Goal: Task Accomplishment & Management: Complete application form

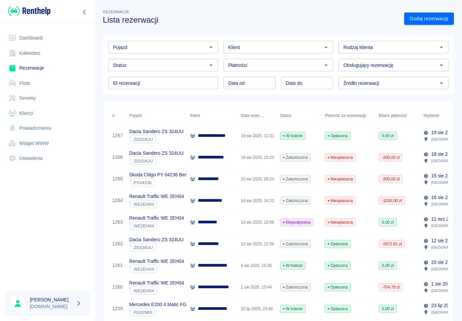
click at [209, 140] on div "**********" at bounding box center [212, 136] width 51 height 22
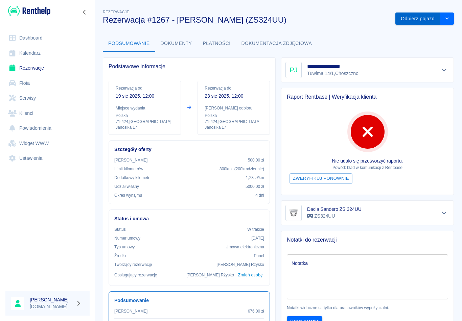
click at [417, 17] on button "Odbierz pojazd" at bounding box center [417, 19] width 45 height 13
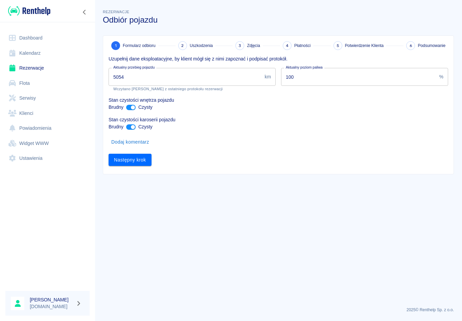
click at [132, 80] on input "5054" at bounding box center [184, 77] width 153 height 18
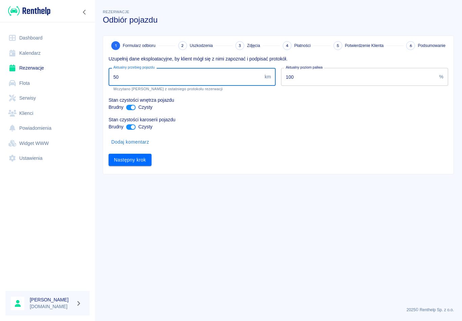
type input "5"
type input "6487"
click at [134, 159] on button "Następny krok" at bounding box center [129, 160] width 43 height 13
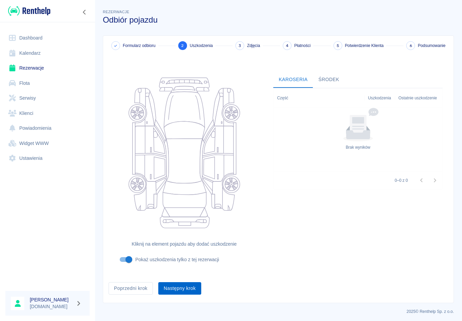
click at [180, 288] on button "Następny krok" at bounding box center [179, 288] width 43 height 13
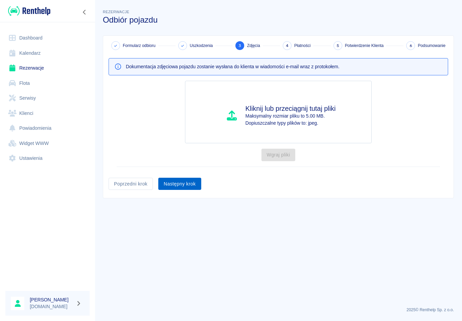
click at [183, 183] on button "Następny krok" at bounding box center [179, 184] width 43 height 13
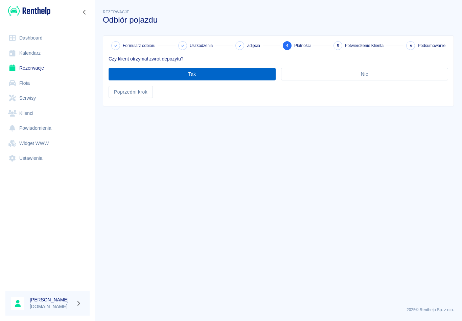
click at [201, 74] on button "Tak" at bounding box center [191, 74] width 167 height 13
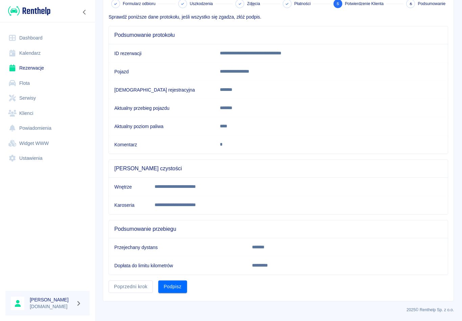
scroll to position [42, 0]
click at [135, 9] on div "Sprawdź poniższe dane protokołu, jeśli wszystko się zgadza, złóż podpis." at bounding box center [275, 14] width 345 height 13
click at [138, 5] on span "Formularz odbioru" at bounding box center [139, 4] width 33 height 6
click at [32, 69] on link "Rezerwacje" at bounding box center [47, 67] width 84 height 15
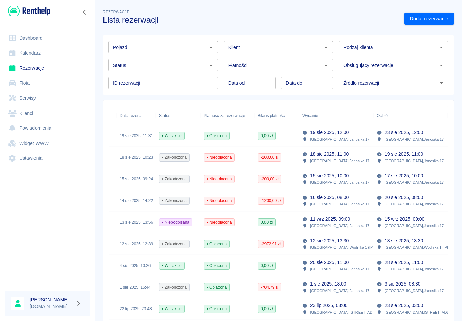
scroll to position [0, 121]
click at [133, 138] on div "19 sie 2025, 11:31" at bounding box center [135, 136] width 39 height 22
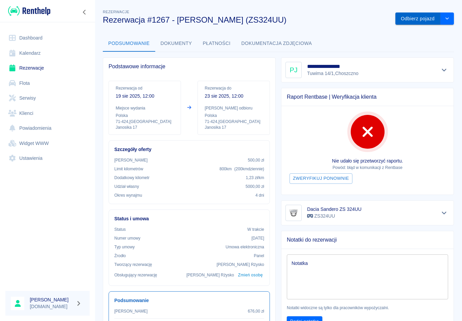
click at [414, 18] on button "Odbierz pojazd" at bounding box center [417, 19] width 45 height 13
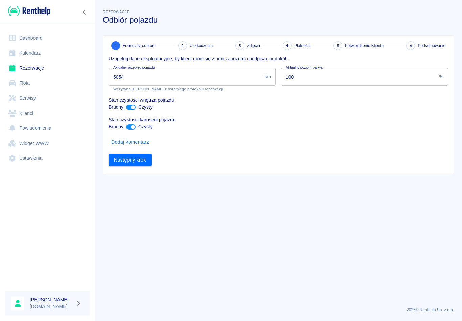
click at [133, 74] on input "5054" at bounding box center [184, 77] width 153 height 18
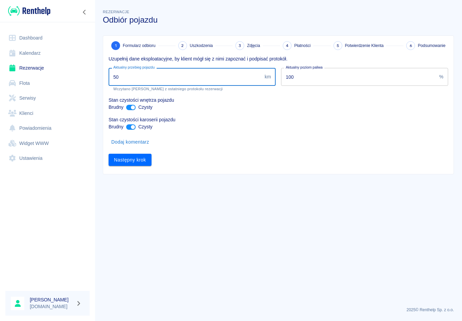
type input "5"
type input "6487"
click at [122, 161] on button "Następny krok" at bounding box center [129, 160] width 43 height 13
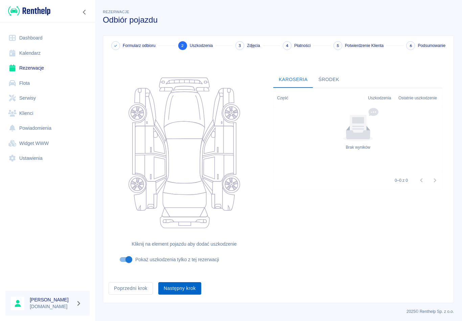
click at [181, 290] on button "Następny krok" at bounding box center [179, 288] width 43 height 13
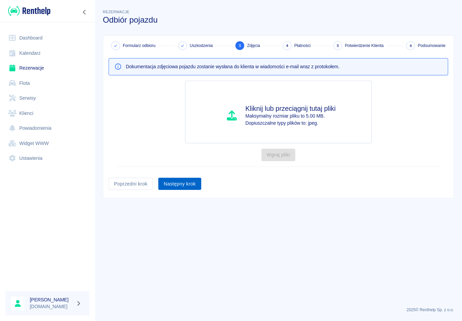
click at [177, 187] on button "Następny krok" at bounding box center [179, 184] width 43 height 13
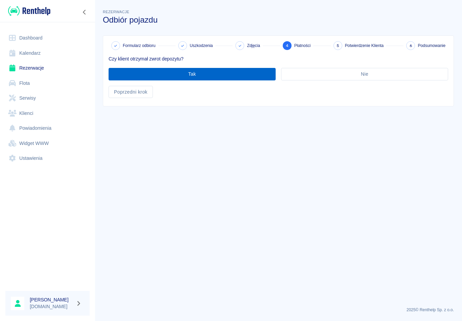
click at [177, 76] on button "Tak" at bounding box center [191, 74] width 167 height 13
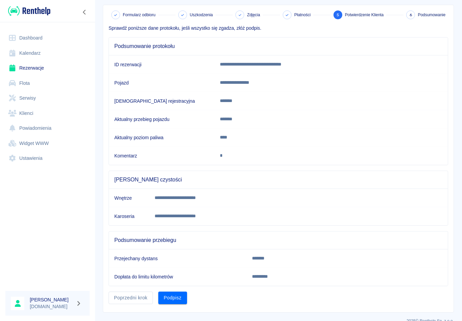
scroll to position [36, 0]
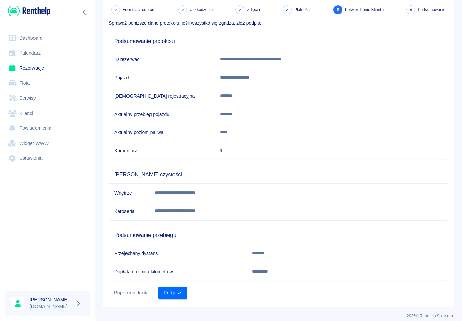
click at [26, 68] on link "Rezerwacje" at bounding box center [47, 67] width 84 height 15
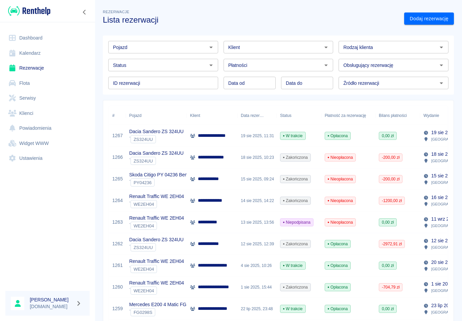
click at [211, 134] on p "**********" at bounding box center [216, 135] width 36 height 7
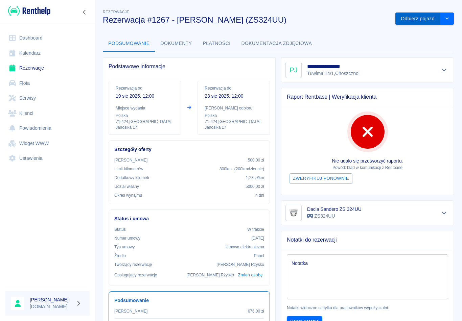
click at [408, 20] on button "Odbierz pojazd" at bounding box center [417, 19] width 45 height 13
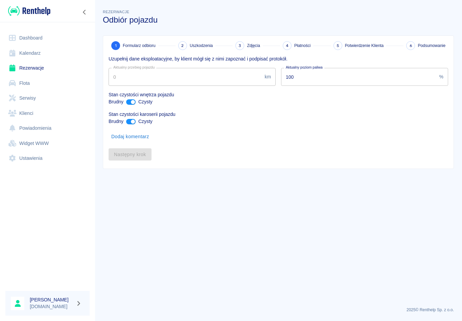
type input "5054"
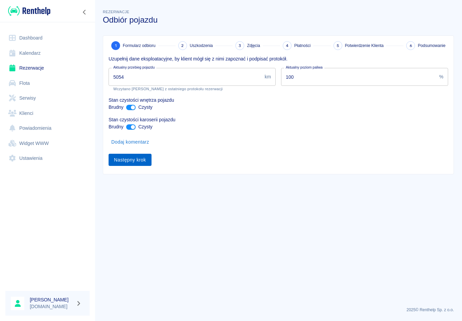
click at [132, 164] on button "Następny krok" at bounding box center [129, 160] width 43 height 13
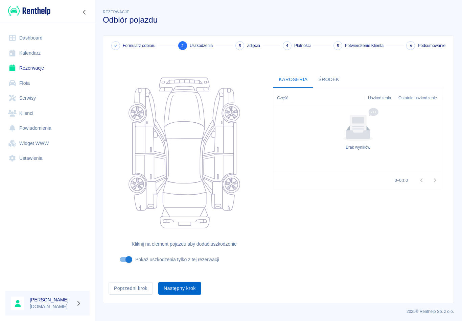
click at [182, 292] on button "Następny krok" at bounding box center [179, 288] width 43 height 13
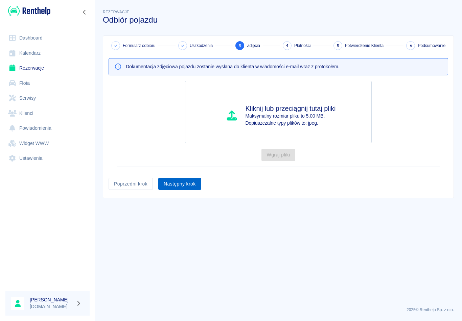
click at [179, 182] on button "Następny krok" at bounding box center [179, 184] width 43 height 13
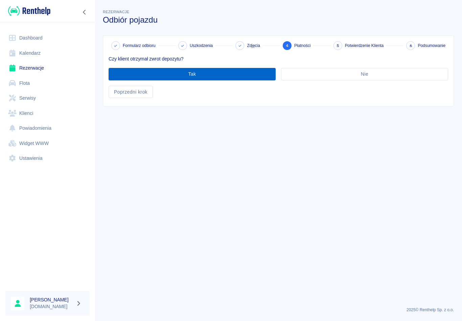
click at [198, 76] on button "Tak" at bounding box center [191, 74] width 167 height 13
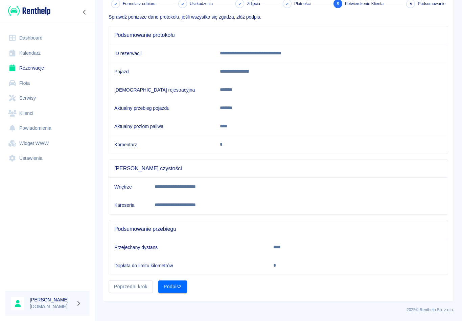
scroll to position [42, 0]
click at [135, 289] on button "Poprzedni krok" at bounding box center [130, 287] width 44 height 13
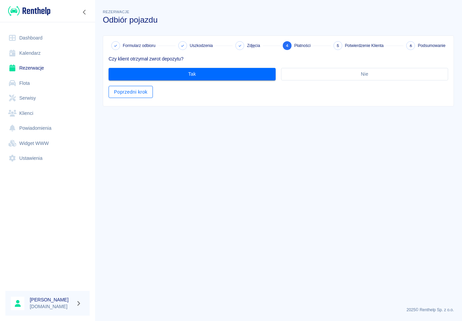
click at [133, 94] on button "Poprzedni krok" at bounding box center [130, 92] width 44 height 13
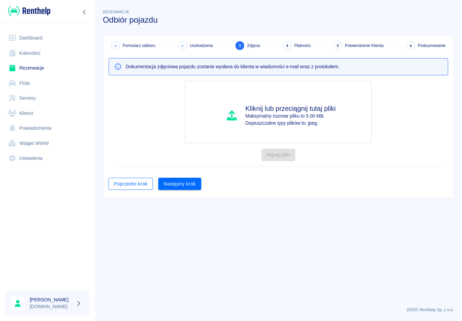
click at [123, 185] on button "Poprzedni krok" at bounding box center [130, 184] width 44 height 13
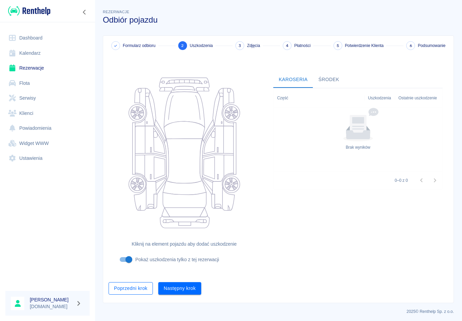
click at [124, 288] on button "Poprzedni krok" at bounding box center [130, 288] width 44 height 13
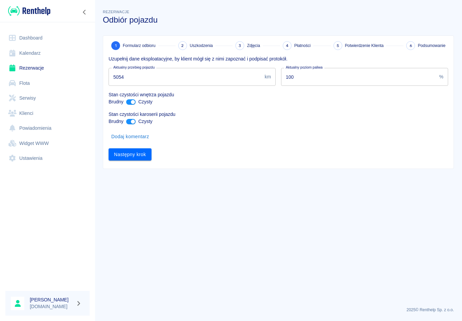
click at [137, 82] on input "5054" at bounding box center [184, 77] width 153 height 18
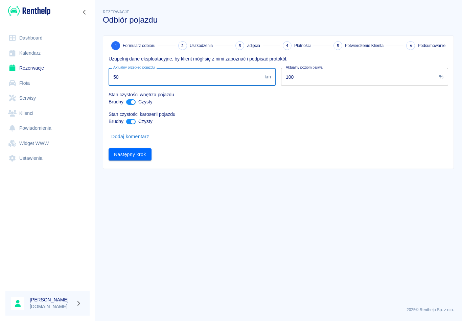
type input "5"
type input "6487"
click at [131, 157] on button "Następny krok" at bounding box center [129, 154] width 43 height 13
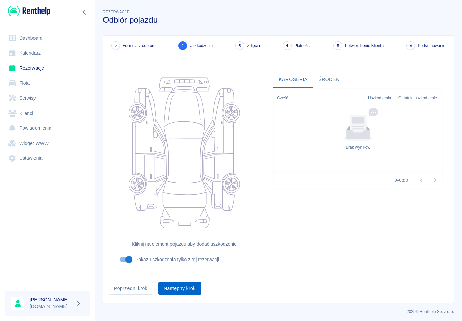
click at [174, 290] on button "Następny krok" at bounding box center [179, 288] width 43 height 13
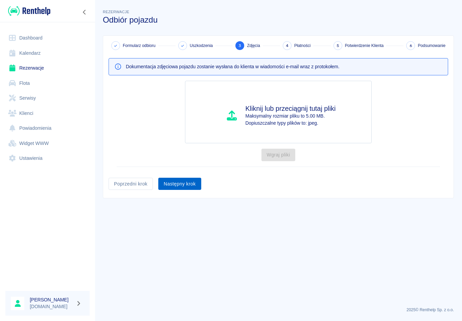
click at [175, 185] on button "Następny krok" at bounding box center [179, 184] width 43 height 13
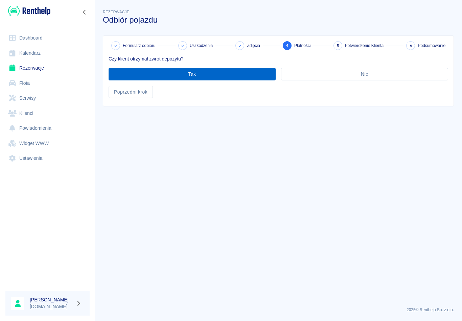
click at [184, 80] on button "Tak" at bounding box center [191, 74] width 167 height 13
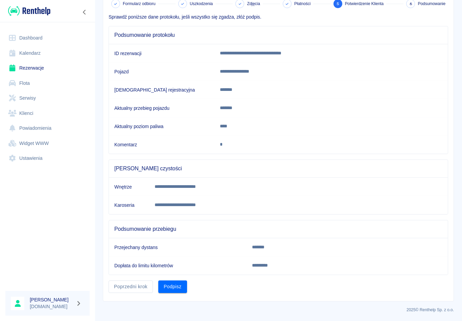
scroll to position [42, 0]
click at [174, 290] on button "Podpisz" at bounding box center [172, 287] width 29 height 13
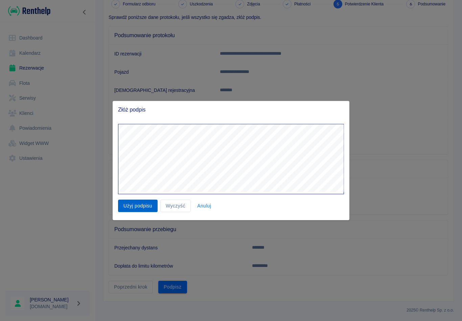
click at [143, 200] on button "Użyj podpisu" at bounding box center [138, 206] width 40 height 13
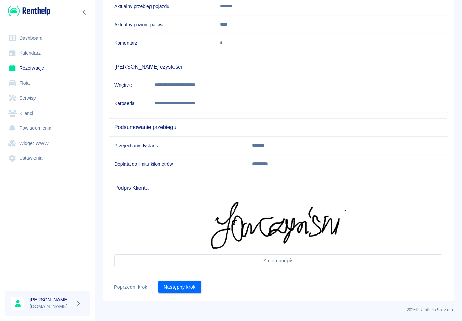
scroll to position [143, 0]
click at [175, 285] on button "Następny krok" at bounding box center [179, 287] width 43 height 13
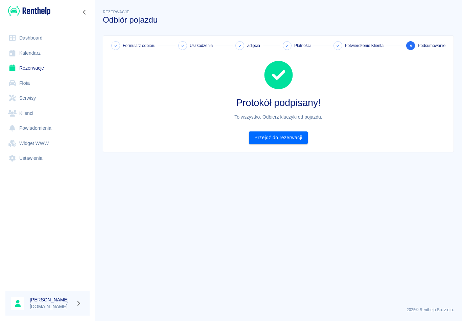
scroll to position [0, 0]
click at [293, 134] on link "Przejdź do rezerwacji" at bounding box center [278, 137] width 58 height 13
